Goal: Task Accomplishment & Management: Use online tool/utility

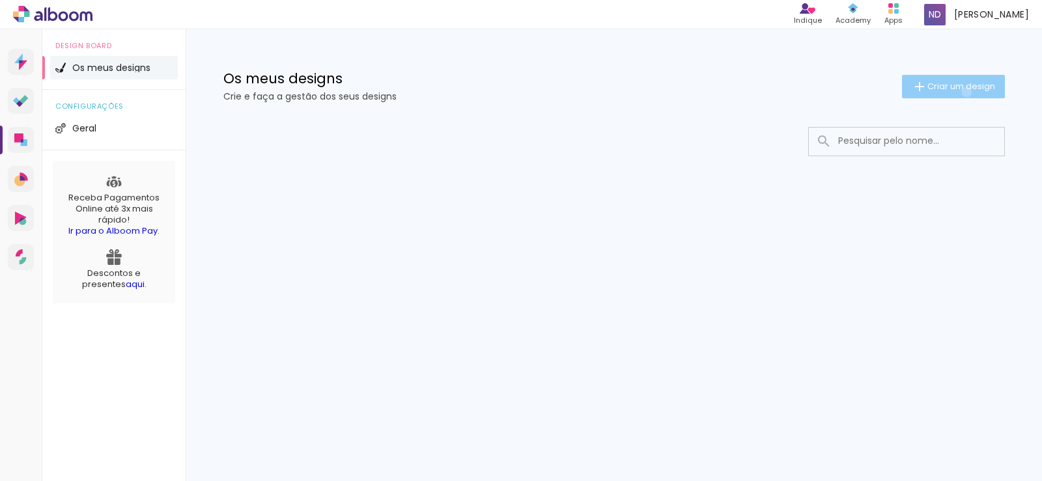
click at [964, 91] on span "Criar um design" at bounding box center [961, 86] width 68 height 8
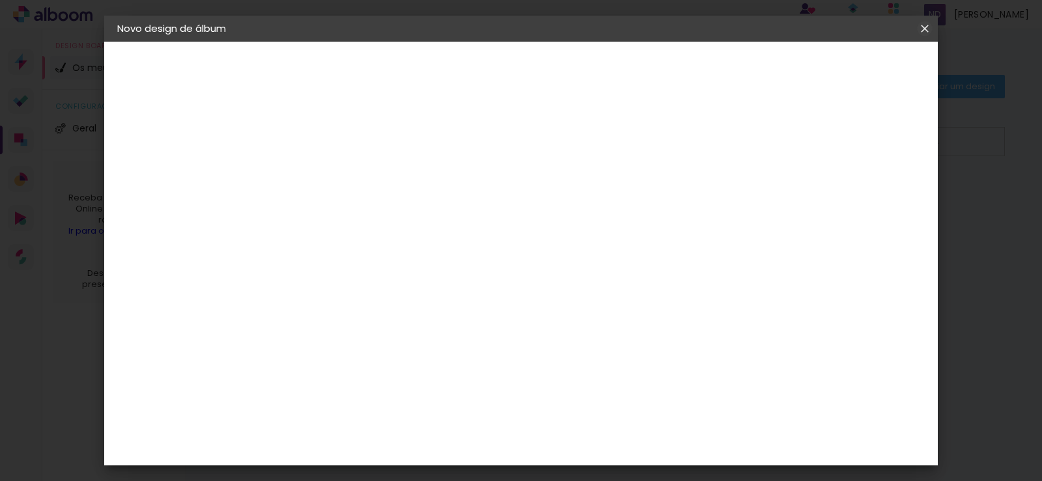
click at [927, 31] on iron-icon at bounding box center [925, 28] width 16 height 13
